Goal: Information Seeking & Learning: Learn about a topic

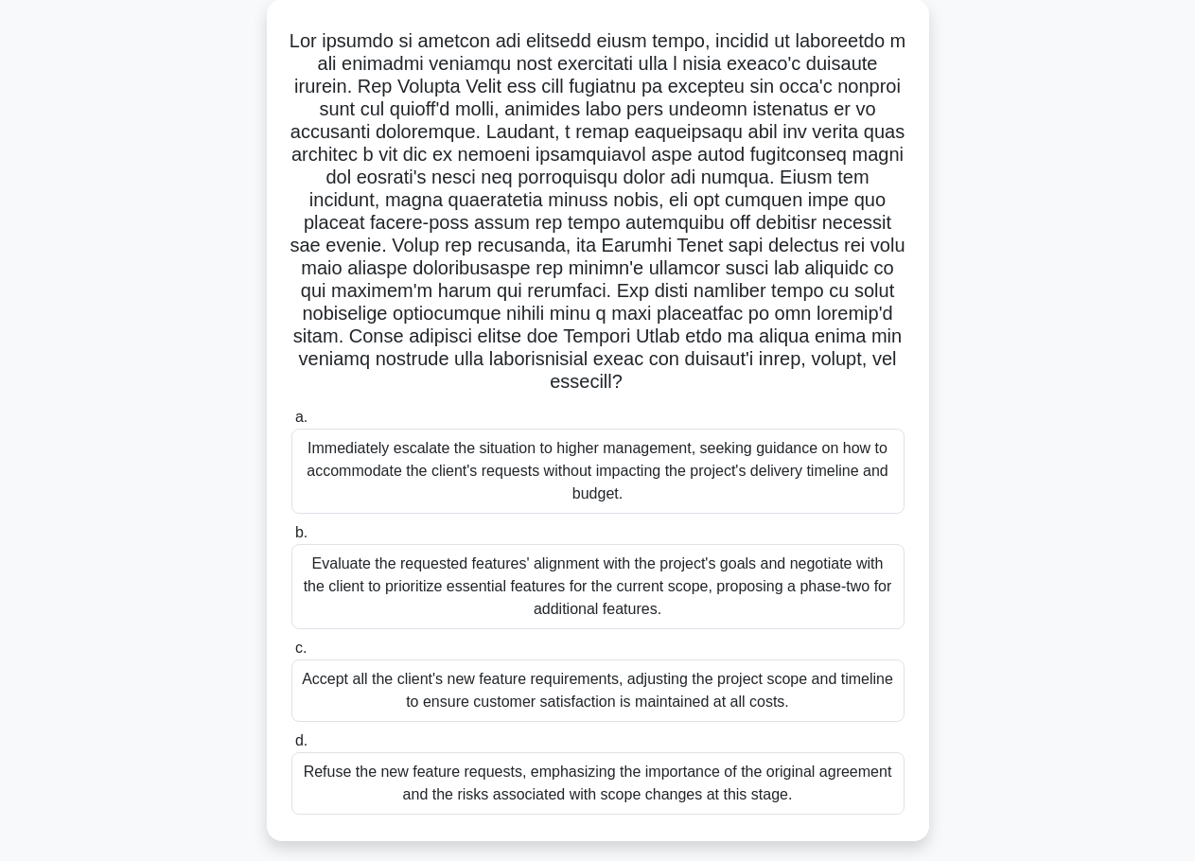
scroll to position [161, 0]
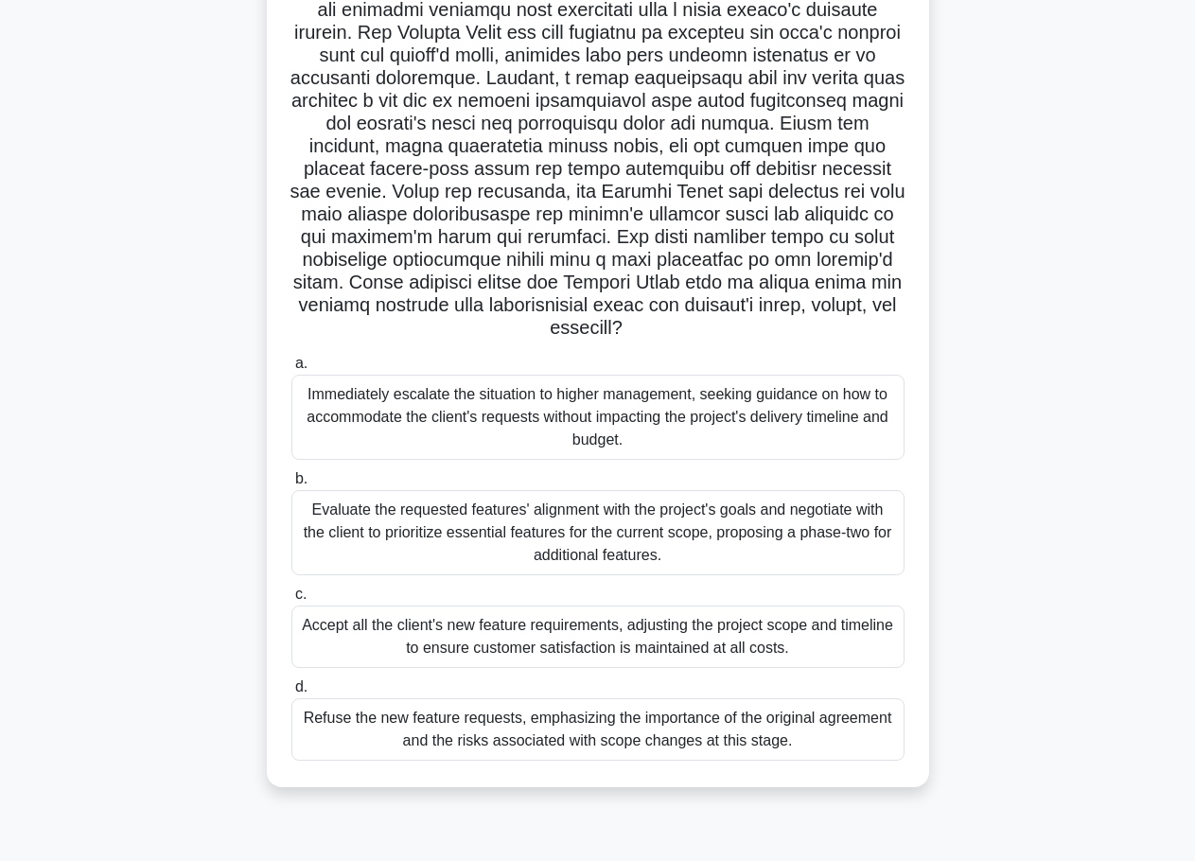
click at [596, 537] on div "Evaluate the requested features' alignment with the project's goals and negotia…" at bounding box center [597, 532] width 613 height 85
click at [291, 485] on input "b. Evaluate the requested features' alignment with the project's goals and nego…" at bounding box center [291, 479] width 0 height 12
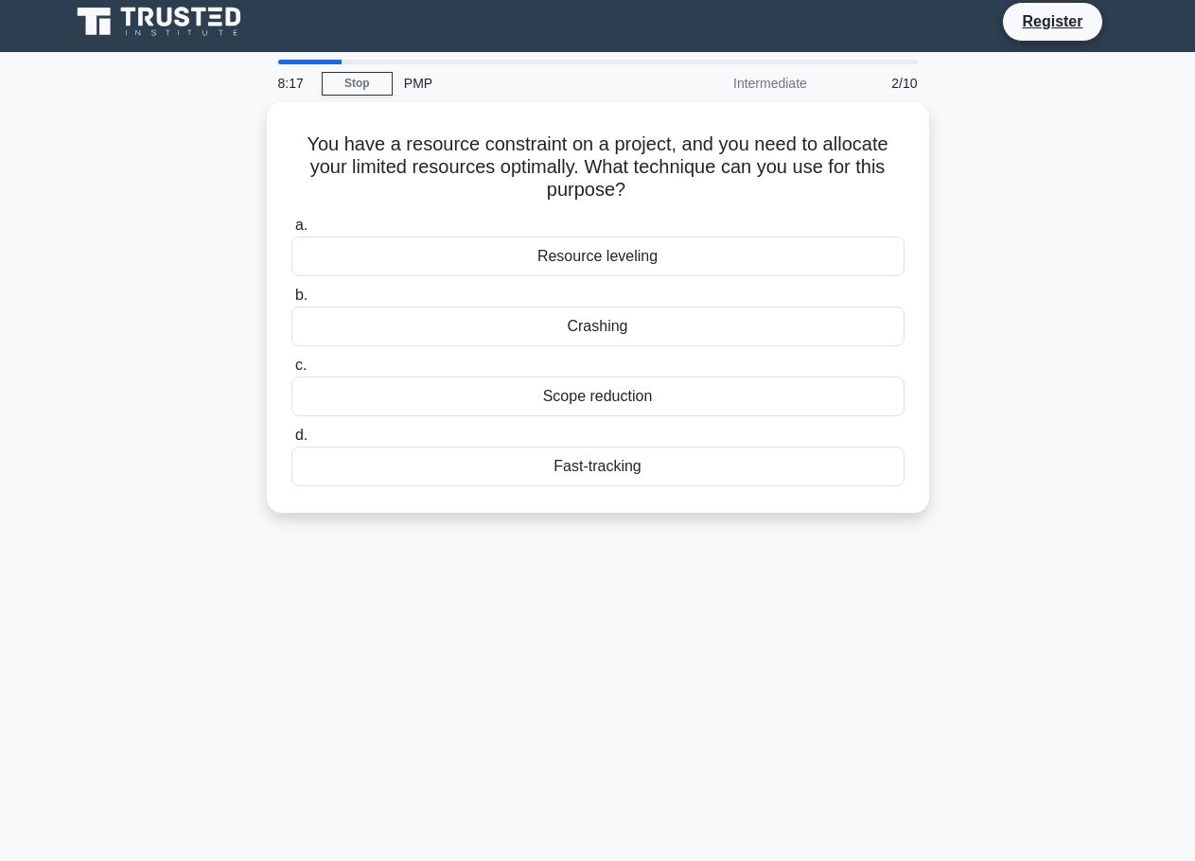
scroll to position [0, 0]
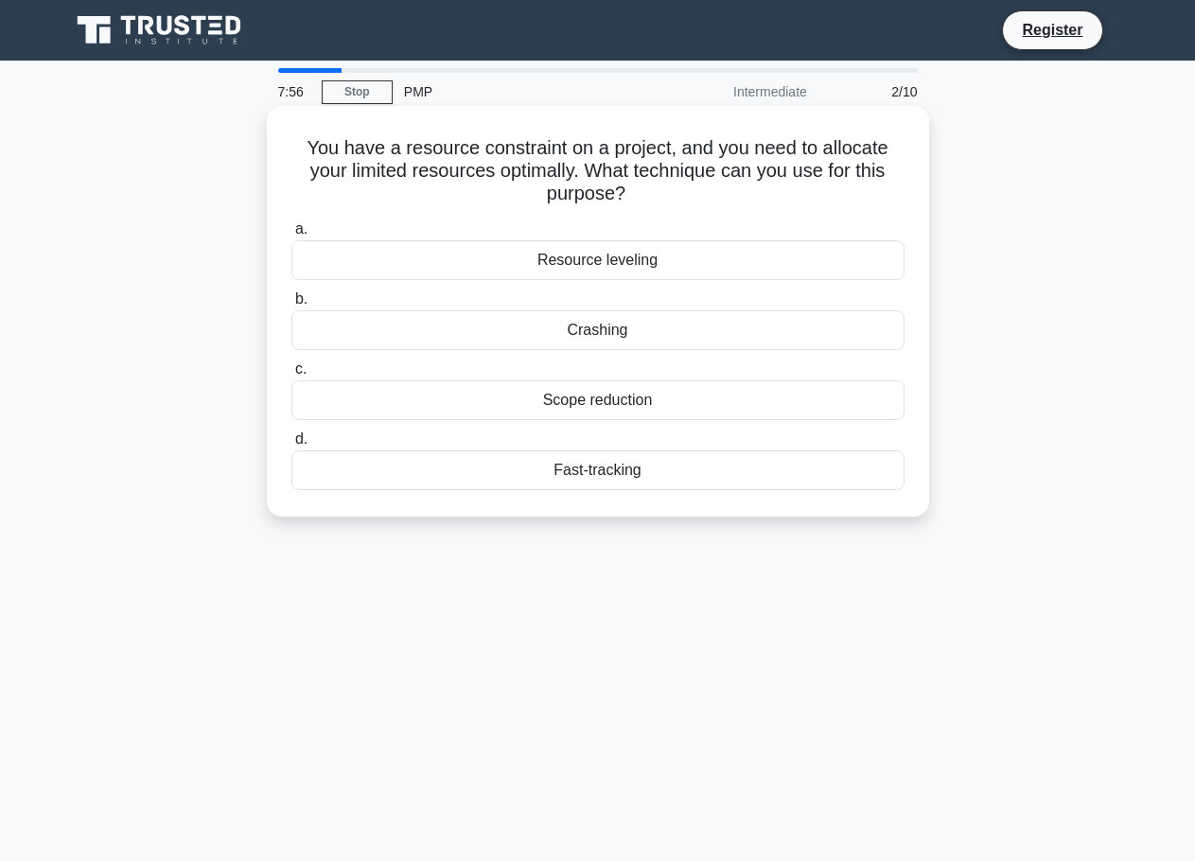
click at [598, 262] on div "Resource leveling" at bounding box center [597, 260] width 613 height 40
click at [291, 235] on input "a. Resource leveling" at bounding box center [291, 229] width 0 height 12
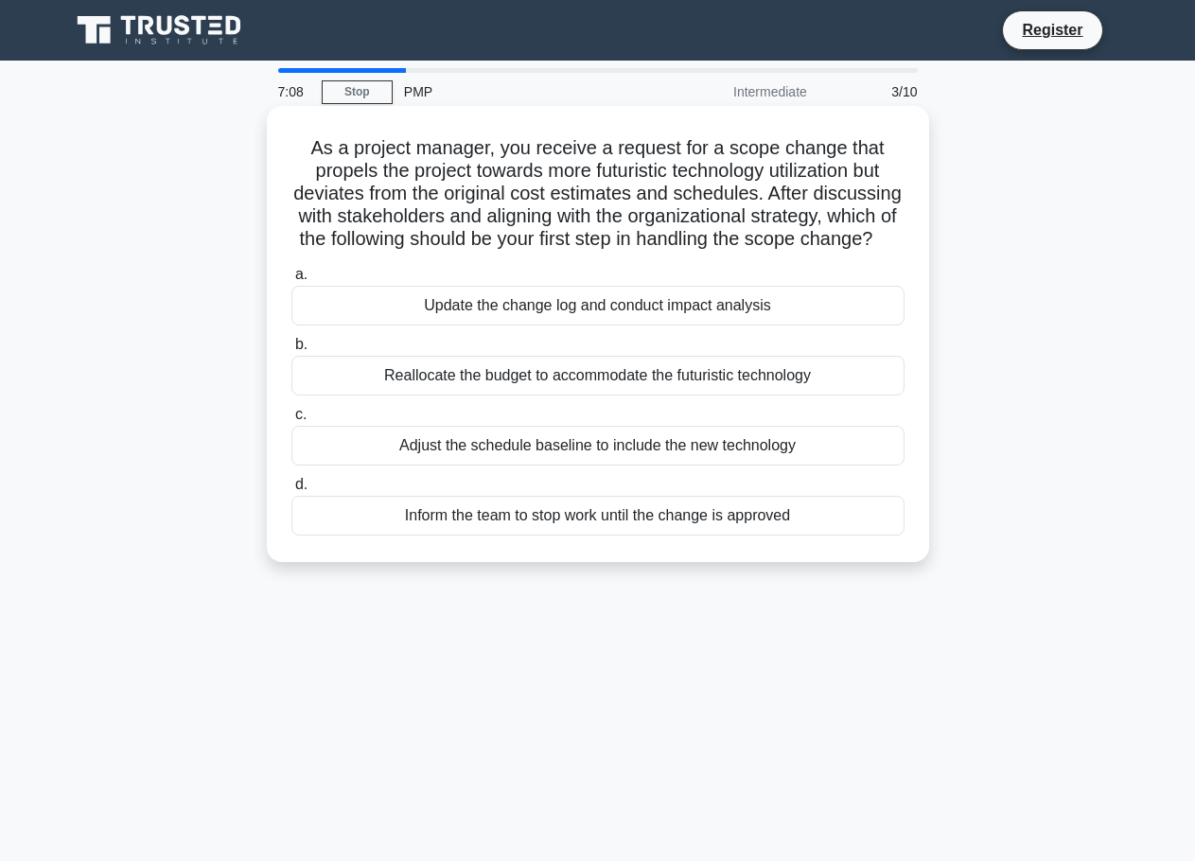
click at [565, 325] on div "Update the change log and conduct impact analysis" at bounding box center [597, 306] width 613 height 40
click at [291, 281] on input "a. Update the change log and conduct impact analysis" at bounding box center [291, 275] width 0 height 12
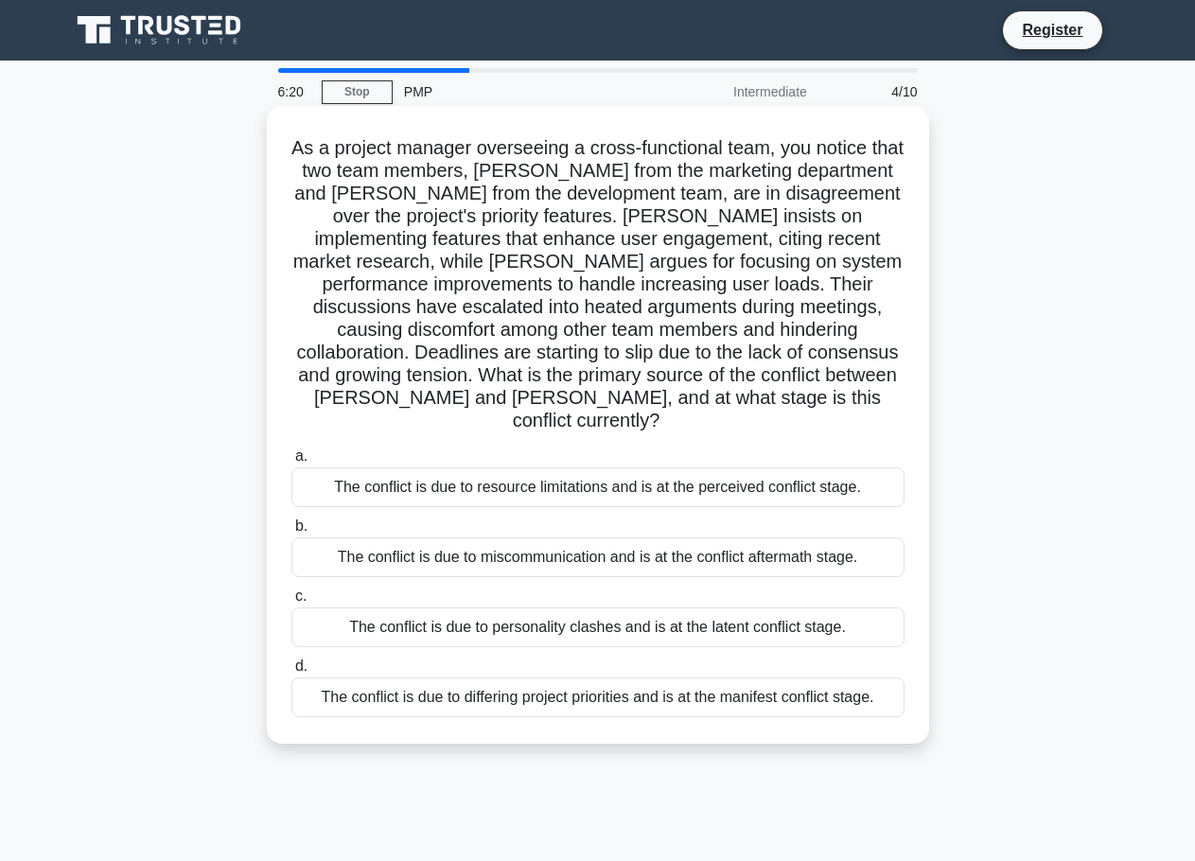
click at [735, 689] on div "The conflict is due to differing project priorities and is at the manifest conf…" at bounding box center [597, 697] width 613 height 40
click at [291, 672] on input "d. The conflict is due to differing project priorities and is at the manifest c…" at bounding box center [291, 666] width 0 height 12
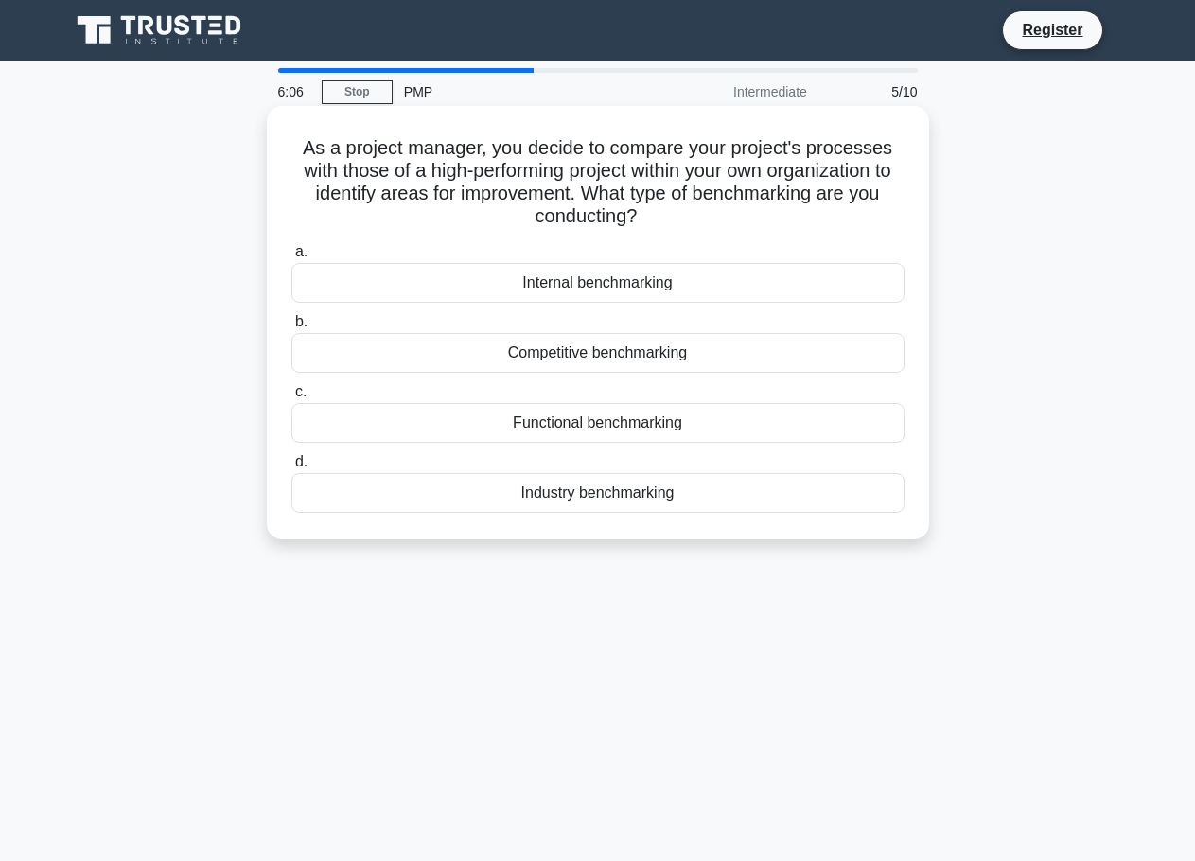
click at [559, 498] on div "Industry benchmarking" at bounding box center [597, 493] width 613 height 40
click at [291, 468] on input "d. Industry benchmarking" at bounding box center [291, 462] width 0 height 12
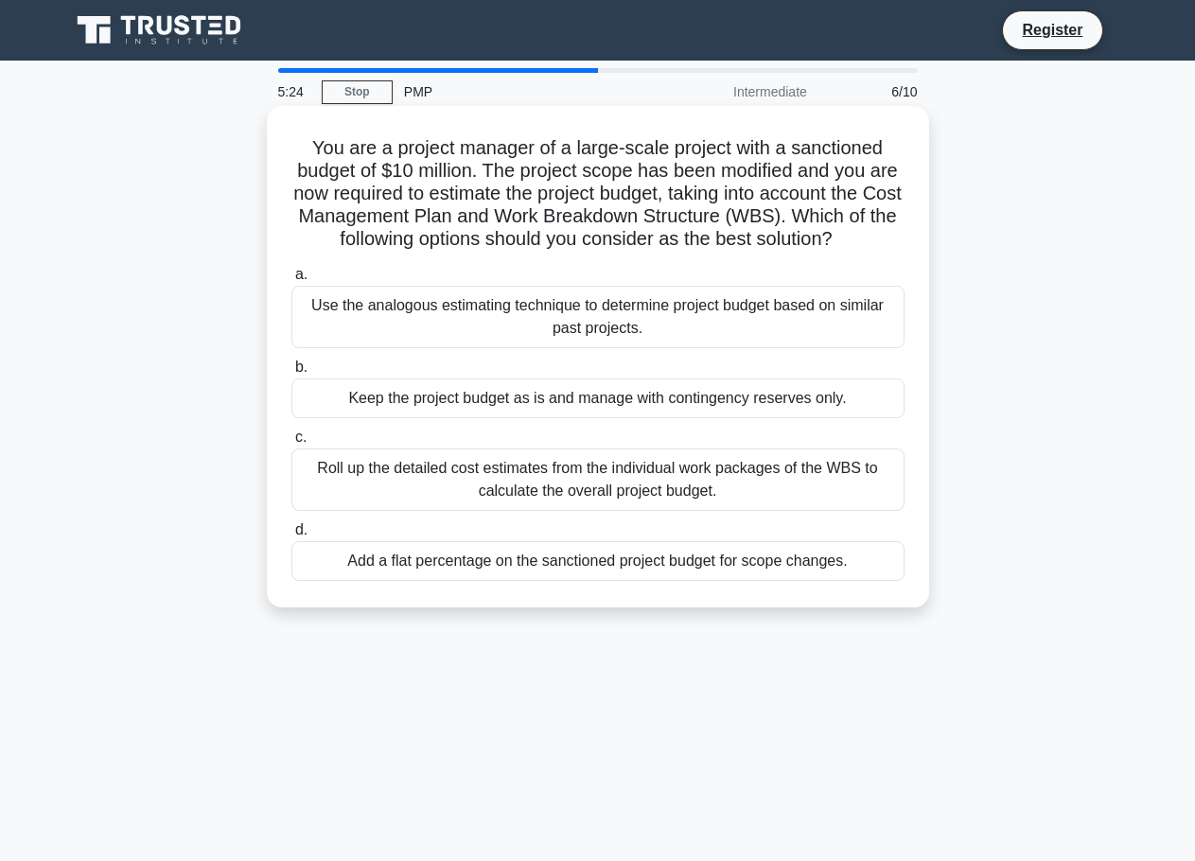
click at [613, 312] on div "Use the analogous estimating technique to determine project budget based on sim…" at bounding box center [597, 317] width 613 height 62
click at [291, 281] on input "a. Use the analogous estimating technique to determine project budget based on …" at bounding box center [291, 275] width 0 height 12
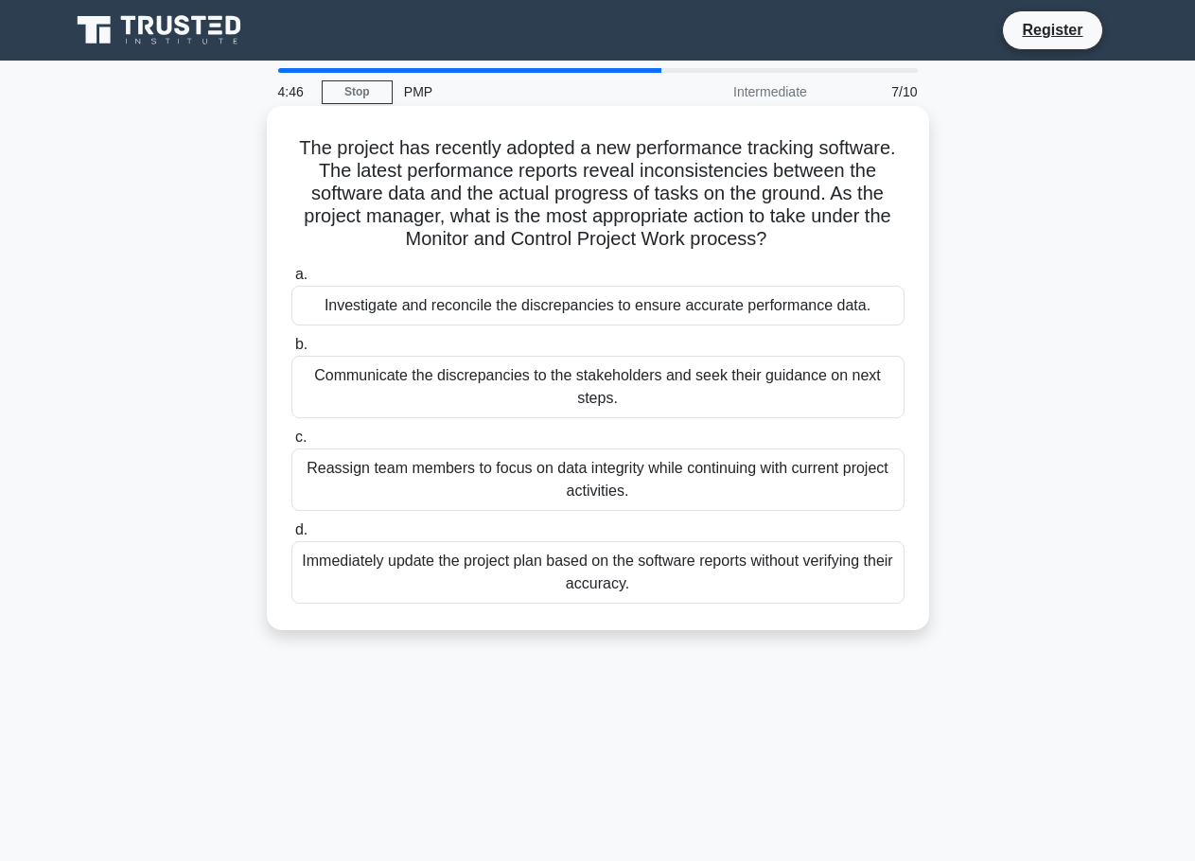
click at [529, 301] on div "Investigate and reconcile the discrepancies to ensure accurate performance data." at bounding box center [597, 306] width 613 height 40
click at [291, 281] on input "a. Investigate and reconcile the discrepancies to ensure accurate performance d…" at bounding box center [291, 275] width 0 height 12
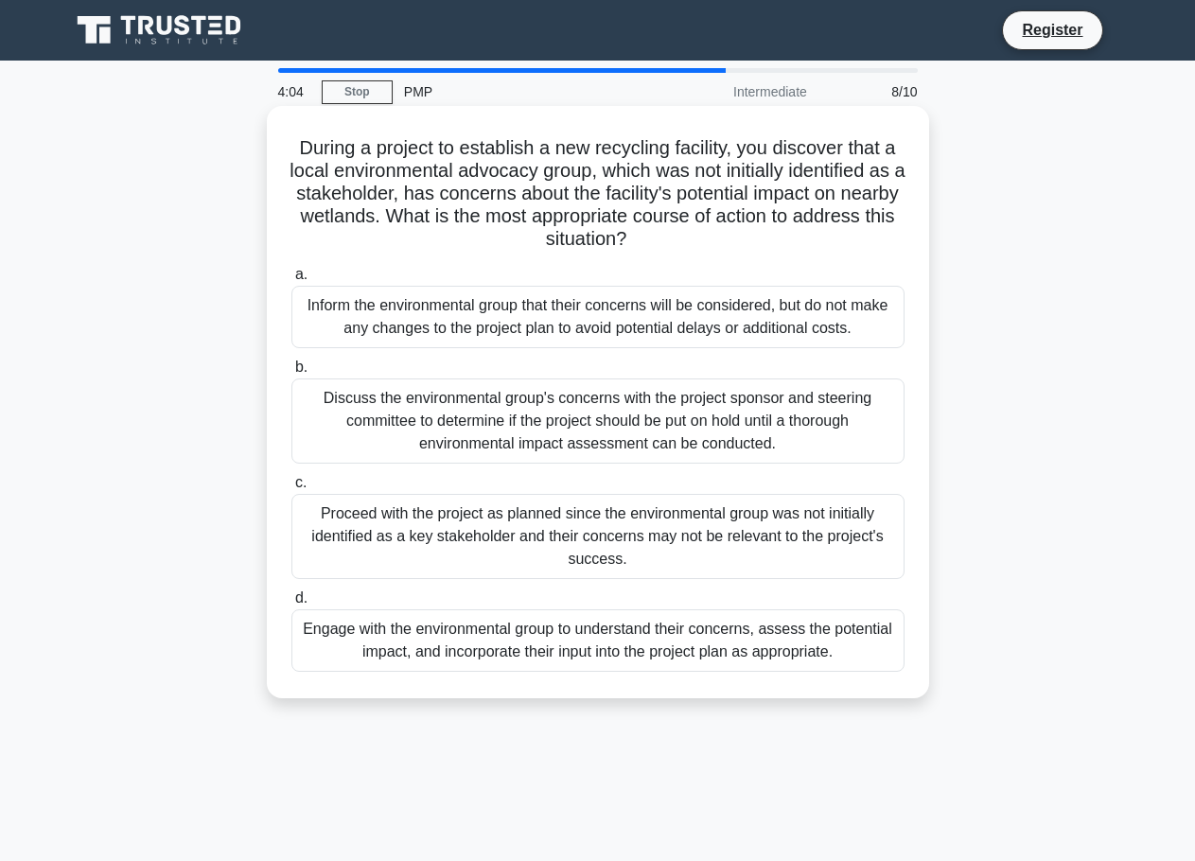
click at [637, 629] on div "Engage with the environmental group to understand their concerns, assess the po…" at bounding box center [597, 640] width 613 height 62
click at [291, 604] on input "d. Engage with the environmental group to understand their concerns, assess the…" at bounding box center [291, 598] width 0 height 12
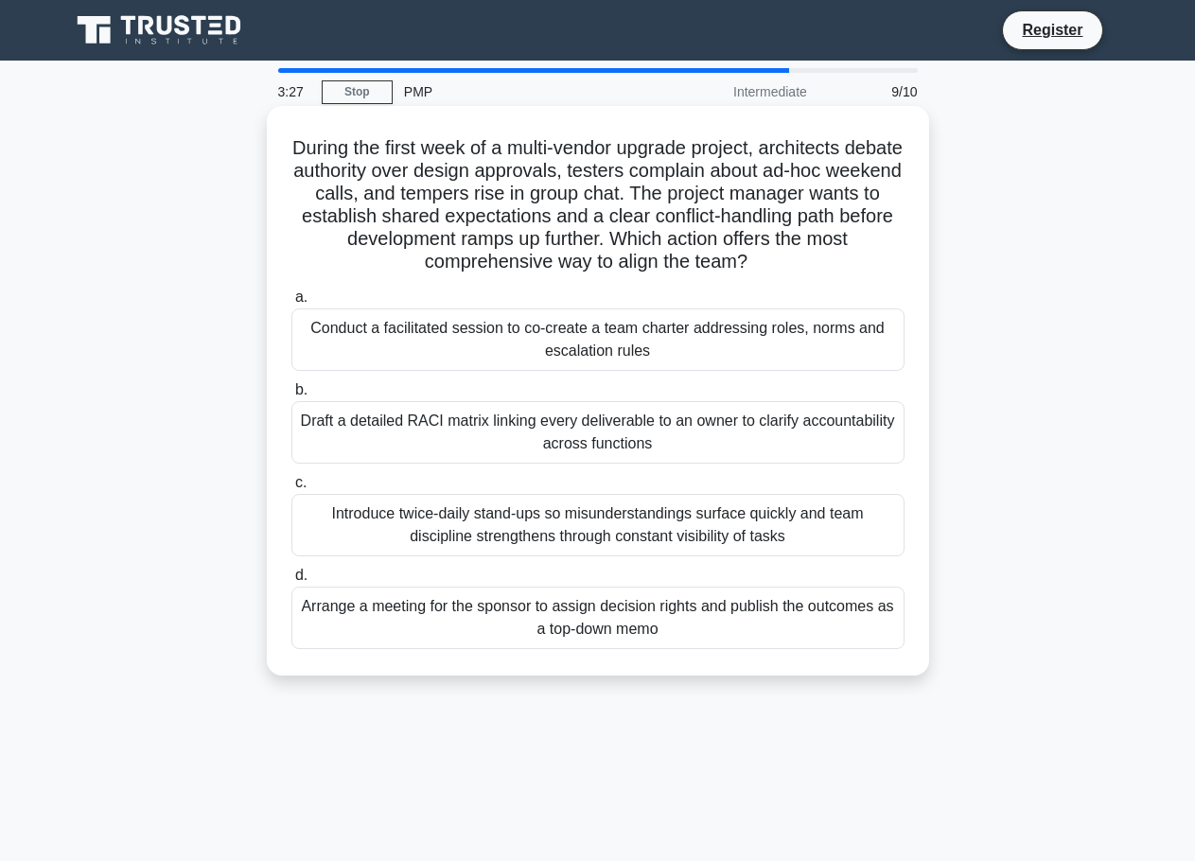
click at [566, 339] on div "Conduct a facilitated session to co-create a team charter addressing roles, nor…" at bounding box center [597, 339] width 613 height 62
click at [291, 304] on input "a. Conduct a facilitated session to co-create a team charter addressing roles, …" at bounding box center [291, 297] width 0 height 12
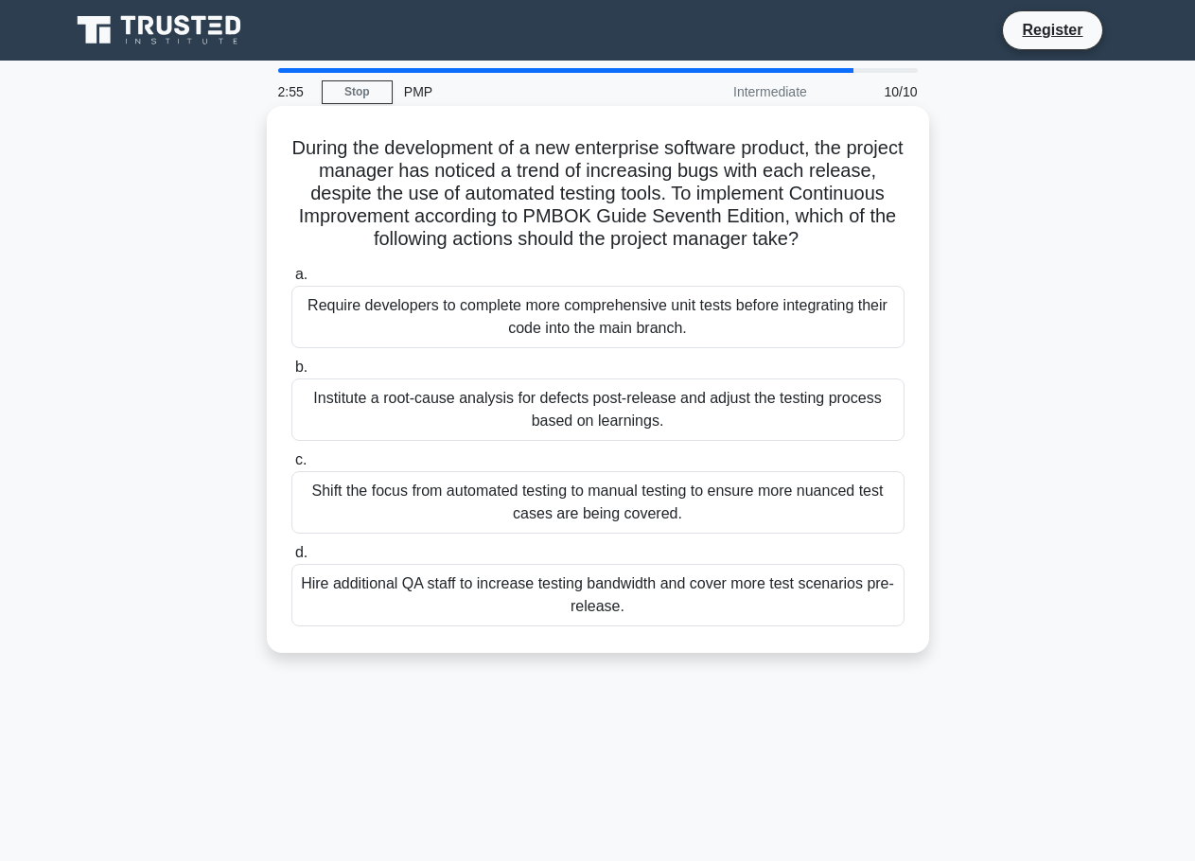
click at [411, 418] on div "Institute a root-cause analysis for defects post-release and adjust the testing…" at bounding box center [597, 409] width 613 height 62
click at [291, 374] on input "b. Institute a root-cause analysis for defects post-release and adjust the test…" at bounding box center [291, 367] width 0 height 12
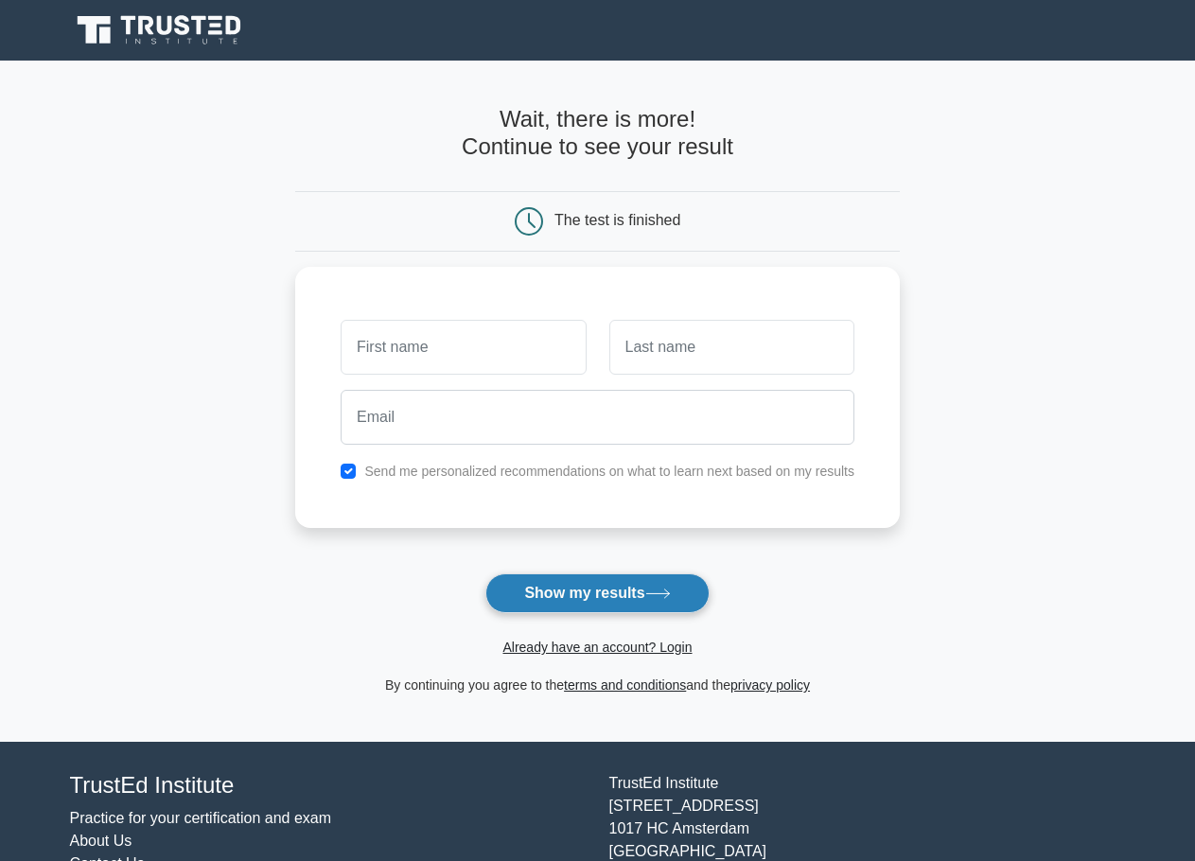
click at [632, 601] on button "Show my results" at bounding box center [596, 593] width 223 height 40
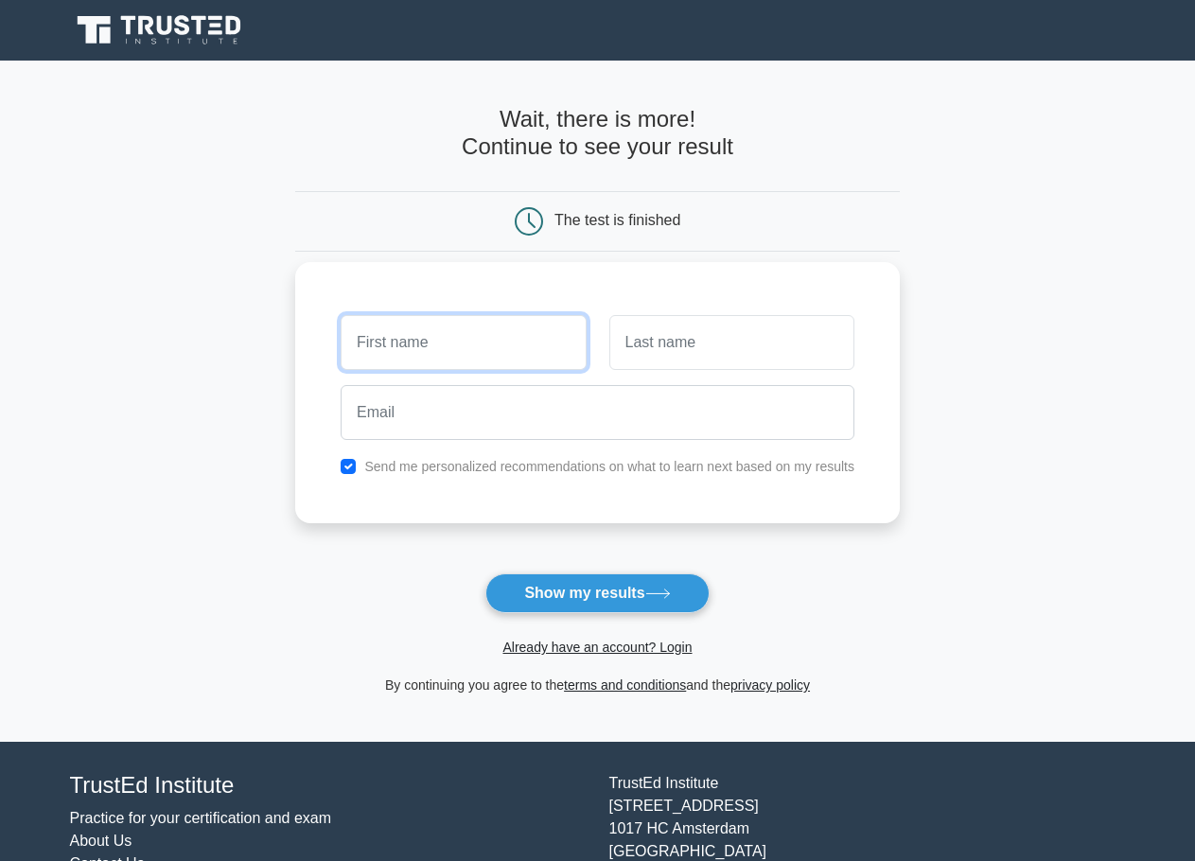
click at [359, 338] on input "text" at bounding box center [462, 342] width 245 height 55
click at [353, 468] on input "checkbox" at bounding box center [347, 466] width 15 height 15
checkbox input "false"
